Goal: Transaction & Acquisition: Subscribe to service/newsletter

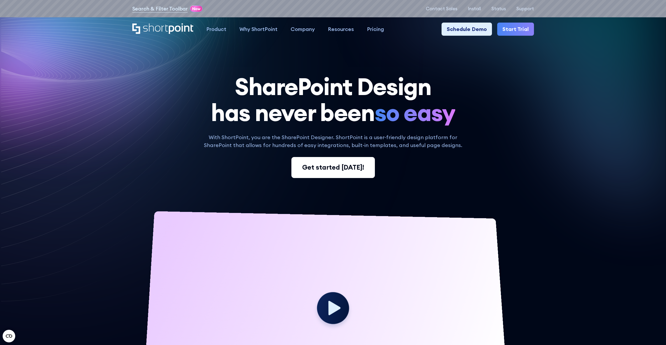
click at [352, 168] on div "Get started [DATE]!" at bounding box center [333, 167] width 62 height 10
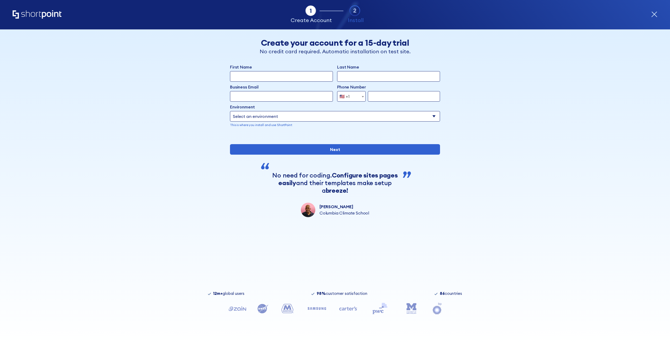
click at [244, 113] on select "Select an environment Microsoft 365 SharePoint Online SharePoint 2019 (On-Premi…" at bounding box center [335, 116] width 210 height 10
select select "SharePoint Online"
click at [230, 111] on select "Select an environment Microsoft 365 SharePoint Online SharePoint 2019 (On-Premi…" at bounding box center [335, 116] width 210 height 10
click at [211, 118] on div "Back Back Create your account for a 15-day trial No credit card required. Autom…" at bounding box center [334, 123] width 321 height 188
drag, startPoint x: 255, startPoint y: 97, endPoint x: 262, endPoint y: 96, distance: 7.6
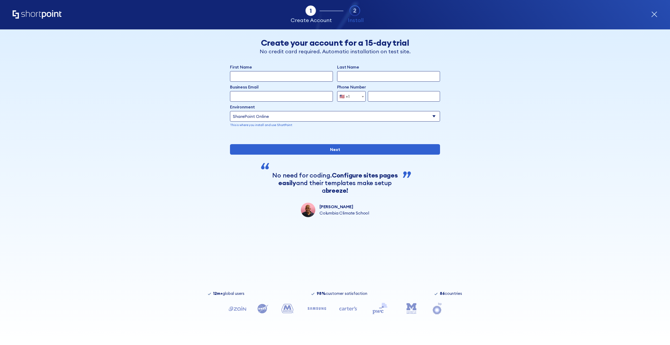
click at [255, 97] on input "Business Email" at bounding box center [281, 96] width 103 height 10
click at [540, 177] on div "Tab 1 Tab 2 Tab 3 Tab 4 Tell us more about you New customer Existing customer B…" at bounding box center [335, 186] width 670 height 315
click at [164, 138] on div "Tab 1 Tab 2 Tab 3 Tab 4 Tell us more about you New customer Existing customer B…" at bounding box center [335, 186] width 670 height 315
